Goal: Browse casually

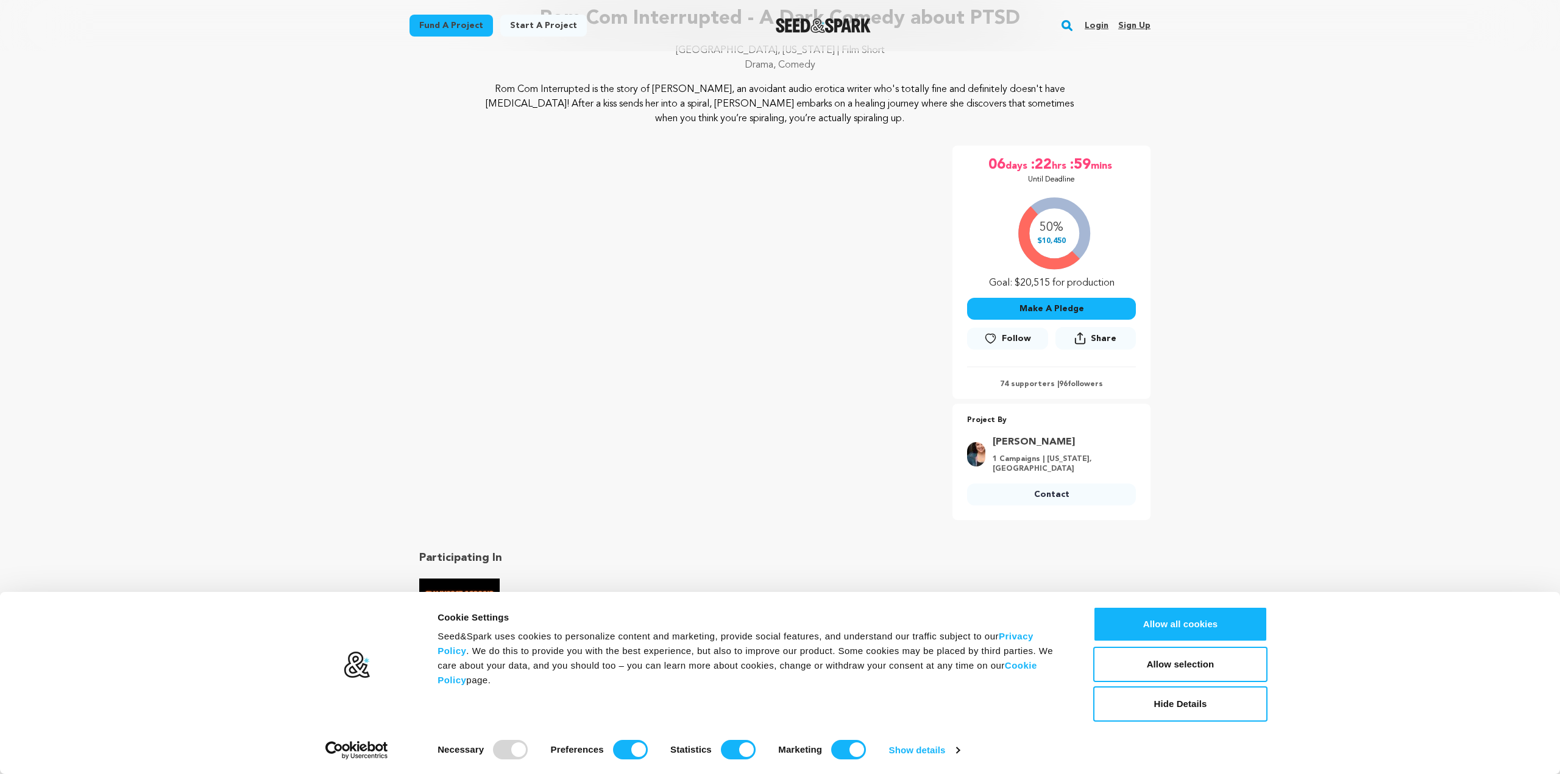
scroll to position [104, 0]
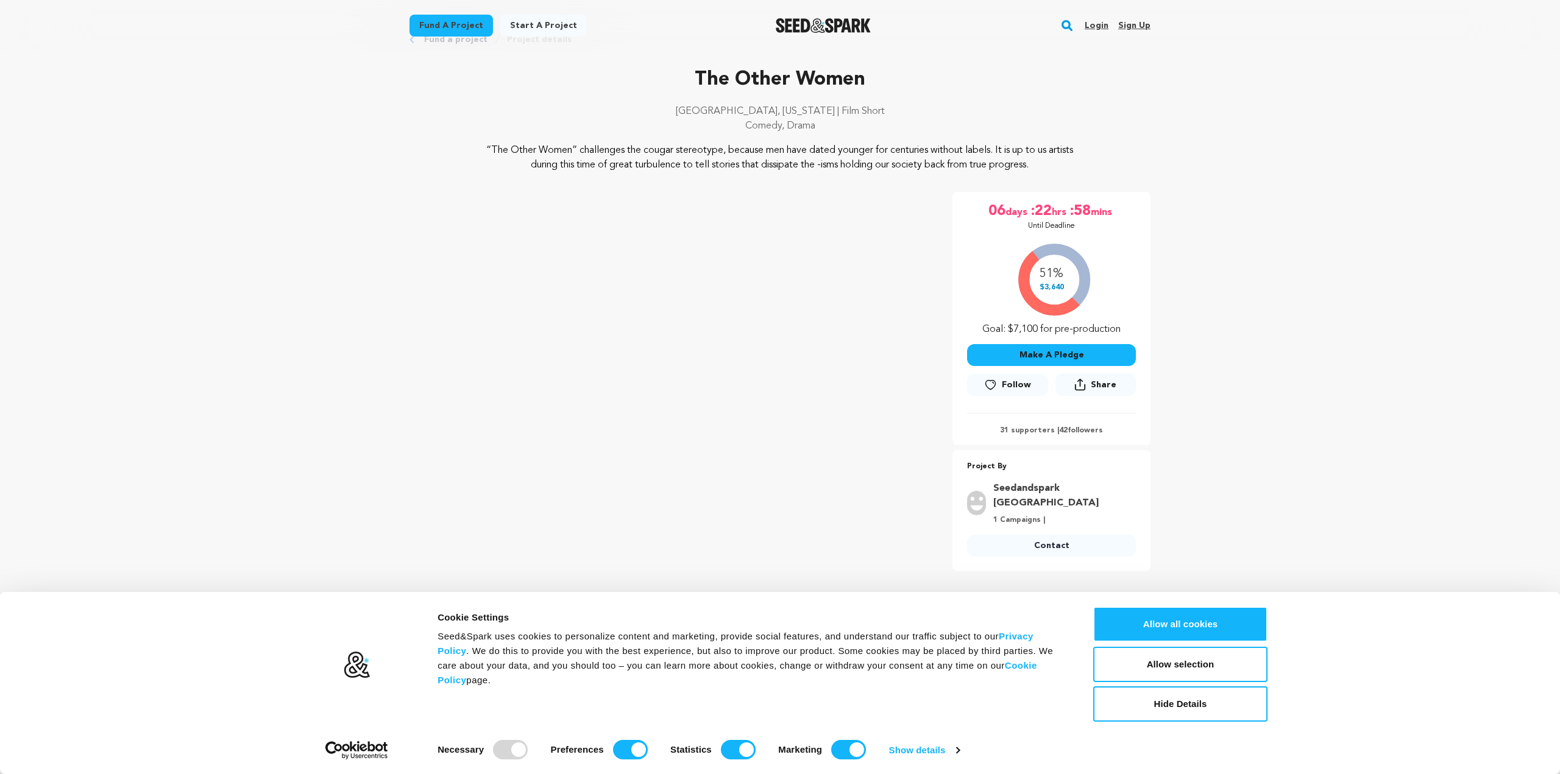
scroll to position [44, 0]
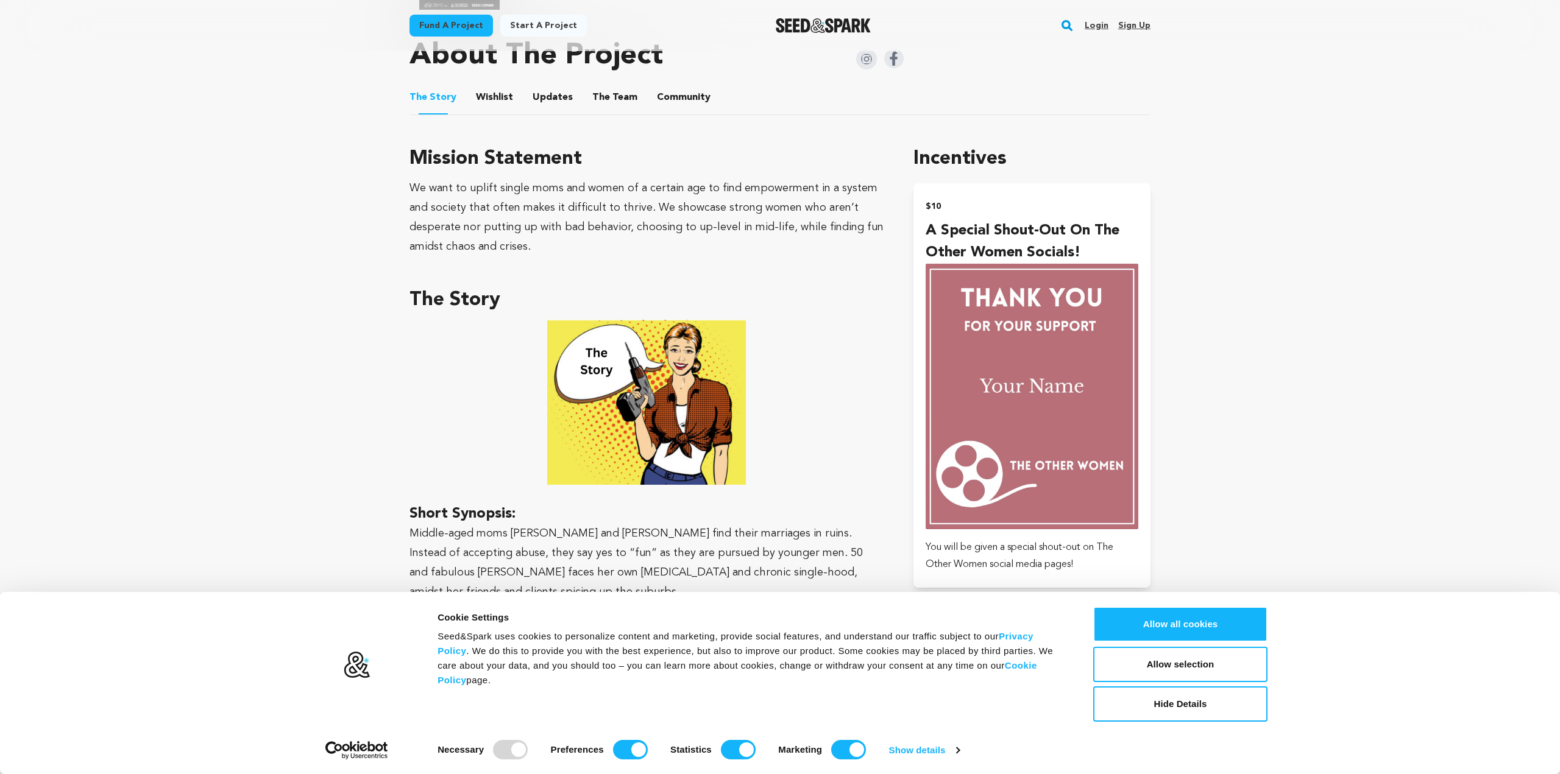
scroll to position [0, 0]
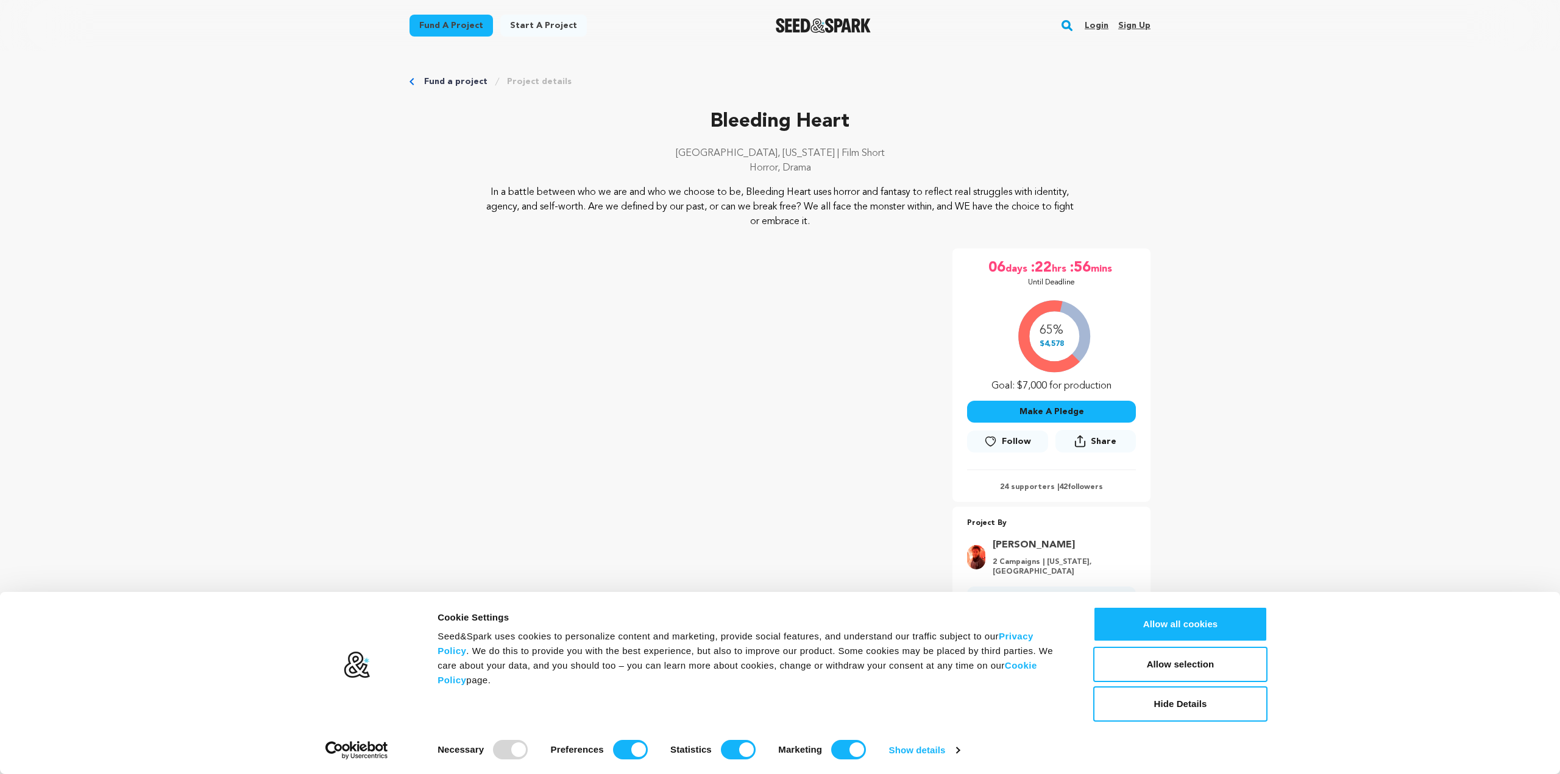
click at [517, 749] on div at bounding box center [510, 749] width 35 height 19
drag, startPoint x: 635, startPoint y: 752, endPoint x: 686, endPoint y: 749, distance: 51.2
click at [635, 751] on input "Preferences" at bounding box center [630, 749] width 35 height 19
checkbox input "false"
click at [731, 748] on input "Statistics" at bounding box center [738, 749] width 35 height 19
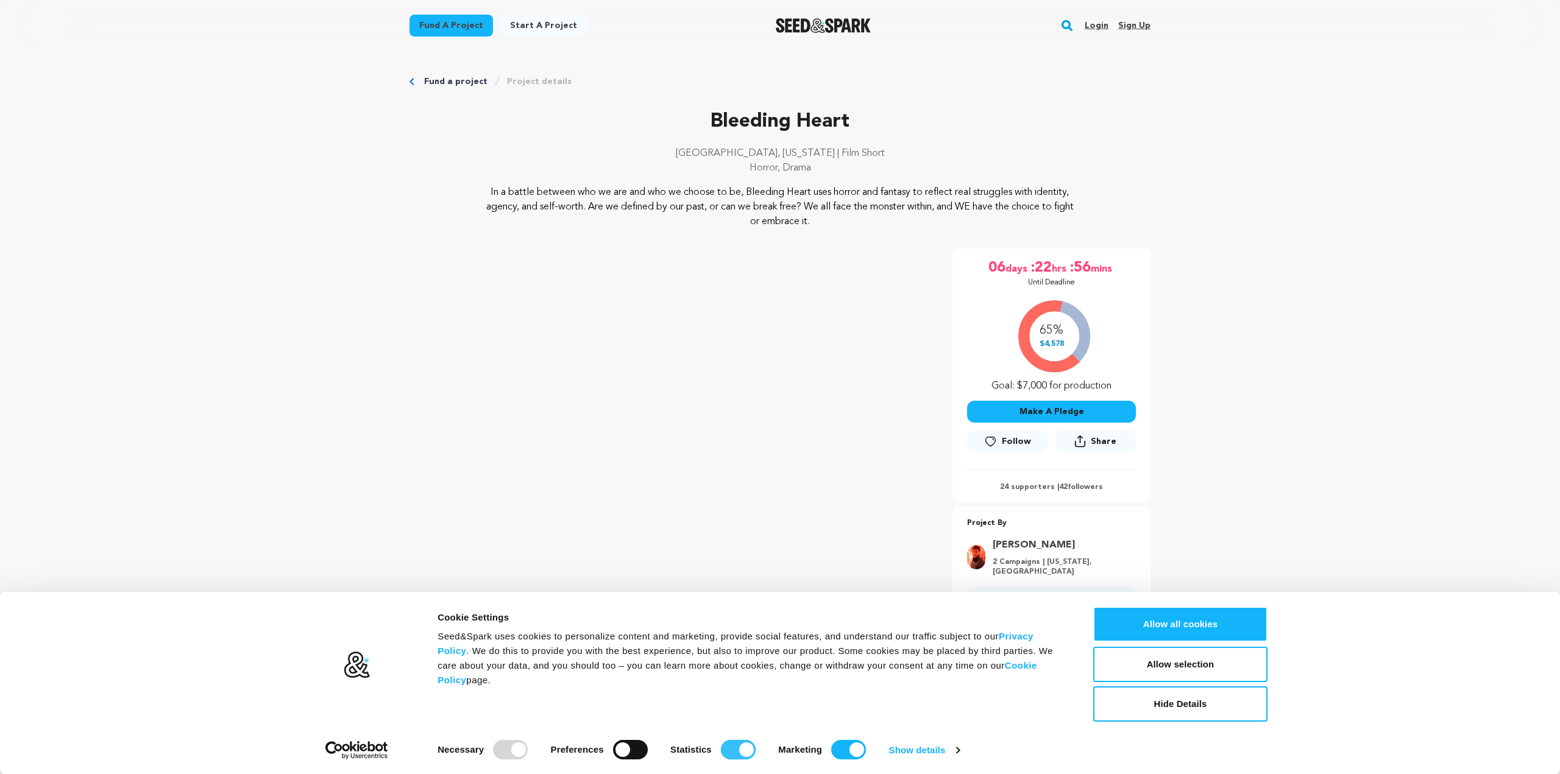
checkbox input "false"
click at [846, 751] on input "Marketing" at bounding box center [848, 749] width 35 height 19
checkbox input "false"
click at [1196, 663] on button "Allow selection" at bounding box center [1180, 664] width 174 height 35
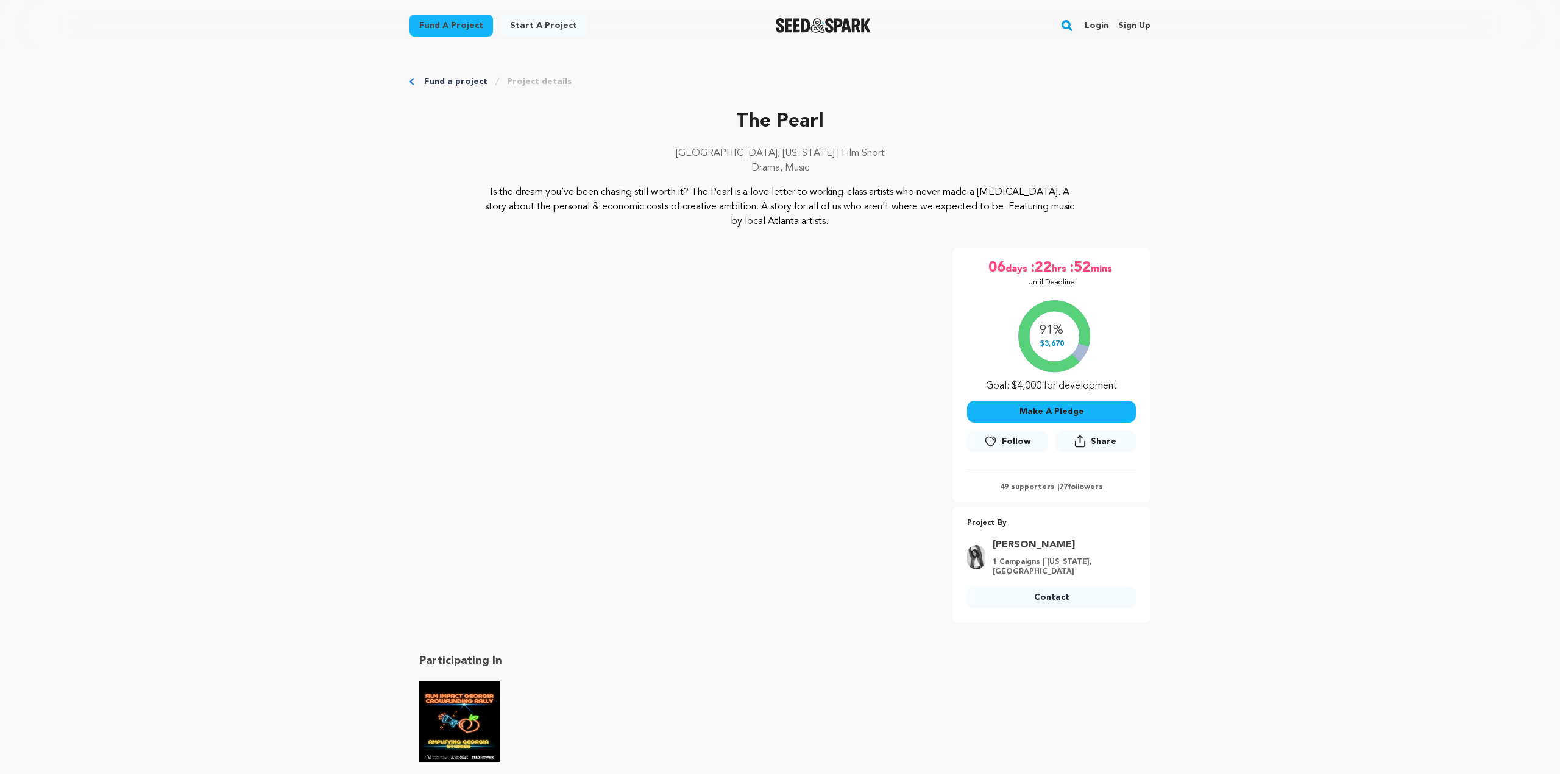
scroll to position [1, 0]
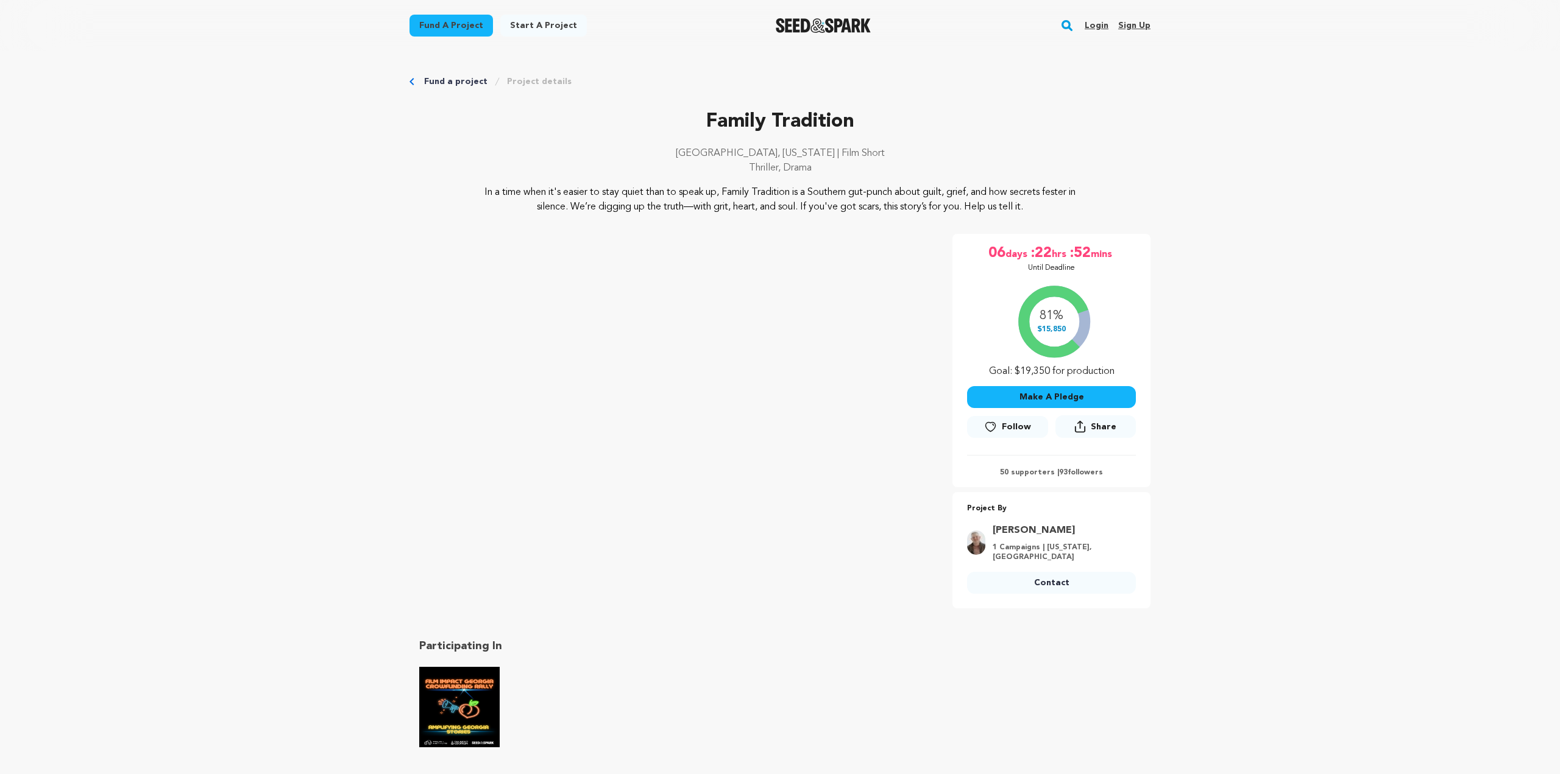
scroll to position [2, 0]
